Goal: Task Accomplishment & Management: Manage account settings

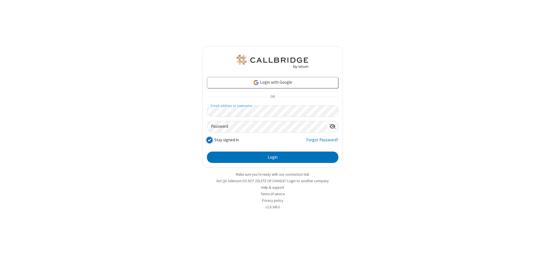
click at [209, 140] on input "Stay signed in" at bounding box center [209, 140] width 5 height 6
checkbox input "false"
click at [272, 157] on button "Login" at bounding box center [272, 157] width 131 height 11
click at [209, 140] on input "Stay signed in" at bounding box center [209, 140] width 5 height 6
checkbox input "false"
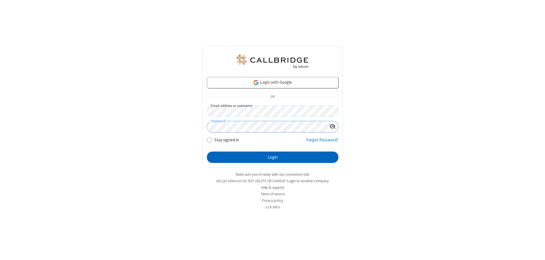
click at [272, 157] on button "Login" at bounding box center [272, 157] width 131 height 11
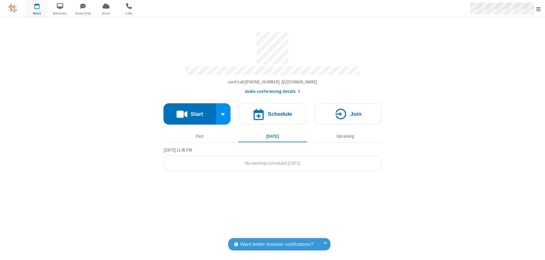
click at [538, 9] on span "Open menu" at bounding box center [538, 9] width 5 height 6
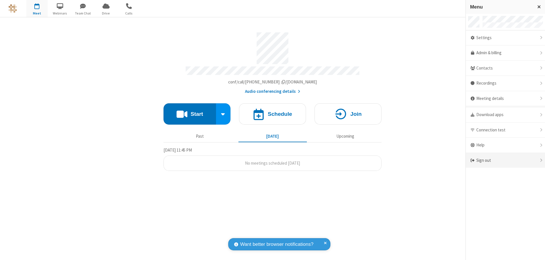
click at [505, 160] on div "Sign out" at bounding box center [505, 160] width 79 height 15
